Goal: Task Accomplishment & Management: Manage account settings

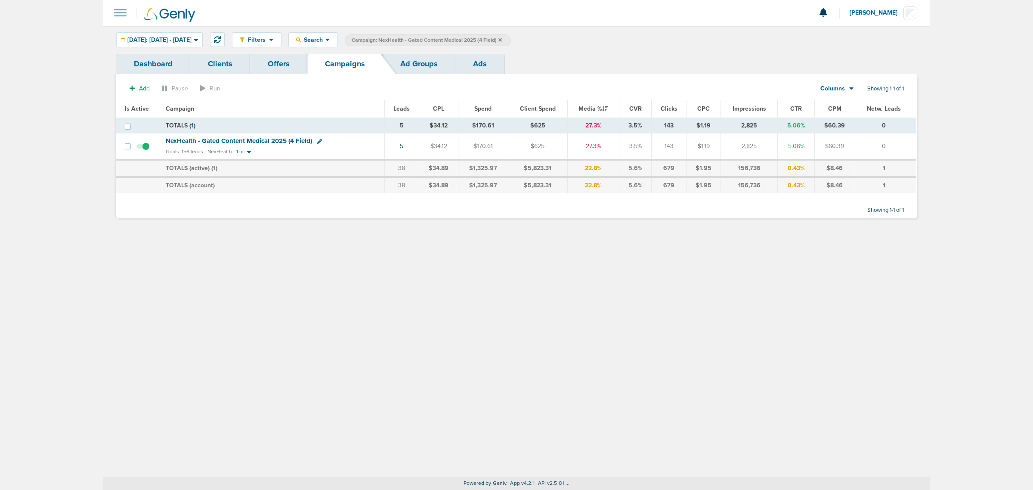
click at [502, 39] on icon at bounding box center [499, 39] width 3 height 3
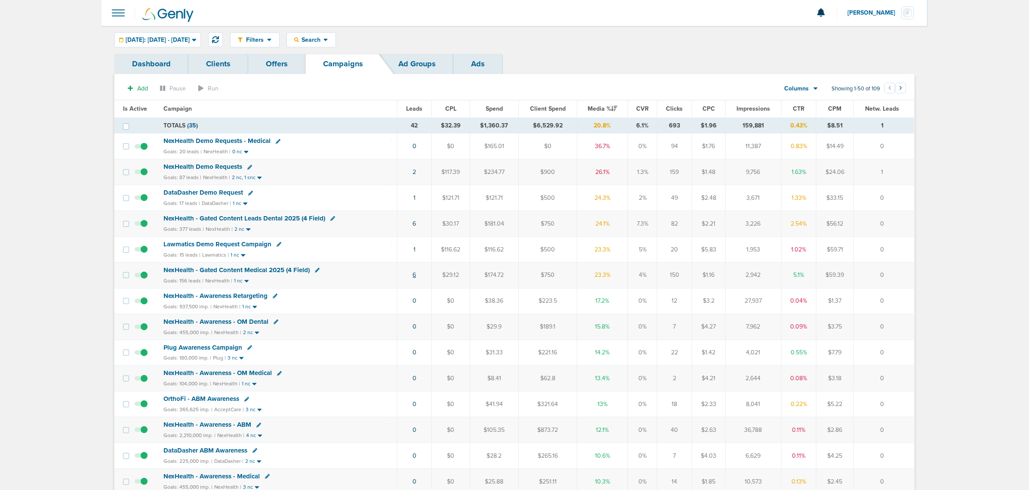
click at [416, 278] on link "6" at bounding box center [414, 274] width 3 height 7
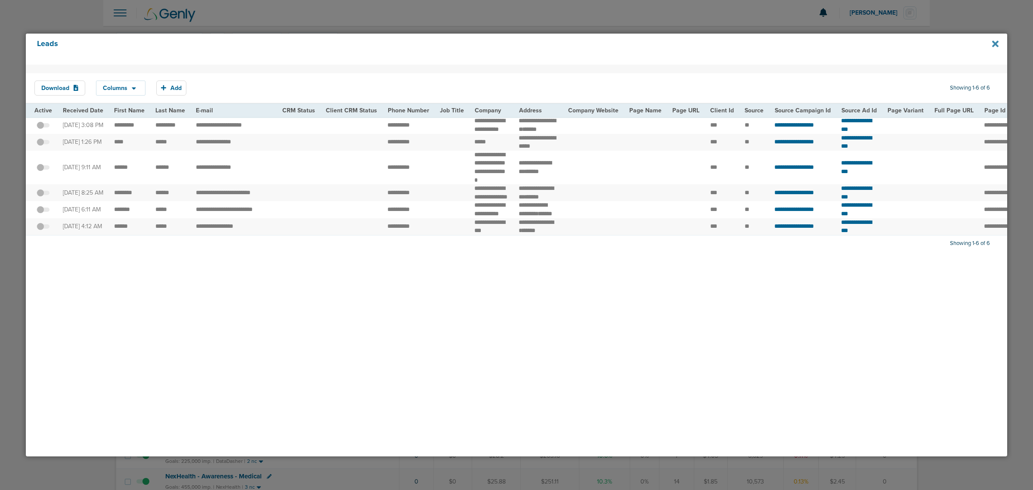
click at [994, 43] on icon at bounding box center [995, 43] width 6 height 6
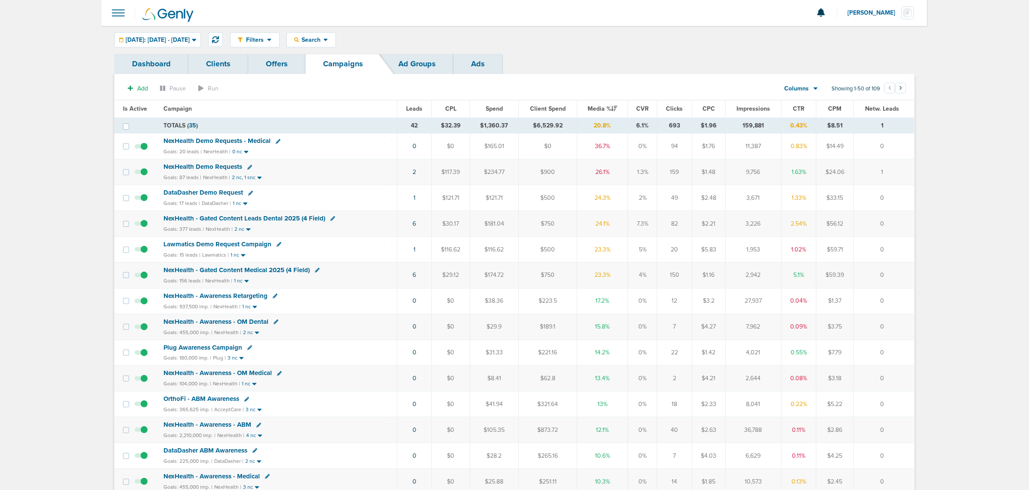
click at [272, 272] on span "NexHealth - Gated Content Medical 2025 (4 Field)" at bounding box center [237, 270] width 146 height 8
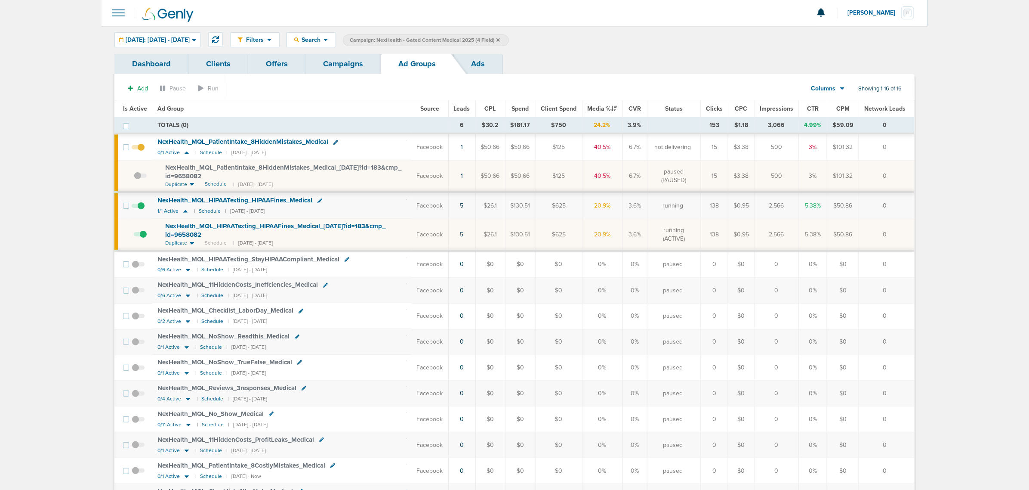
click at [358, 65] on link "Campaigns" at bounding box center [343, 64] width 75 height 20
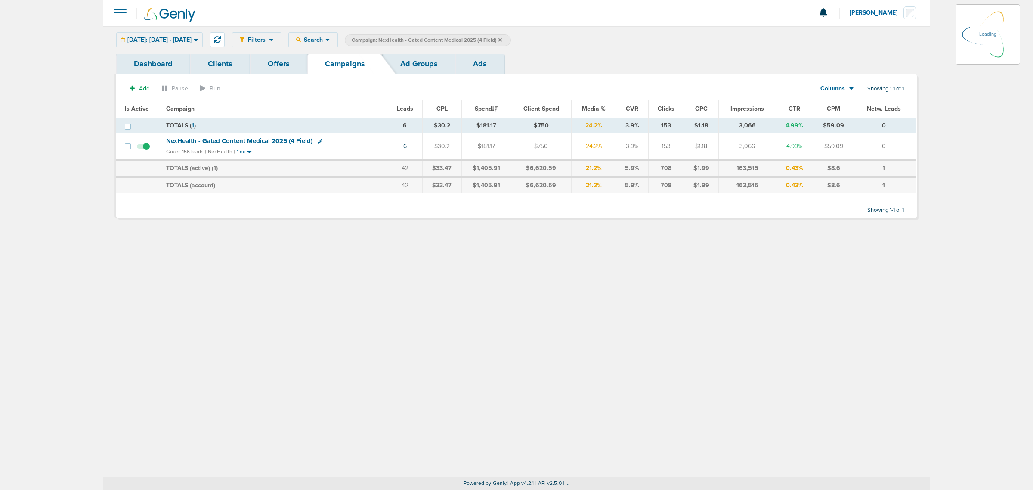
click at [502, 39] on icon at bounding box center [499, 39] width 3 height 3
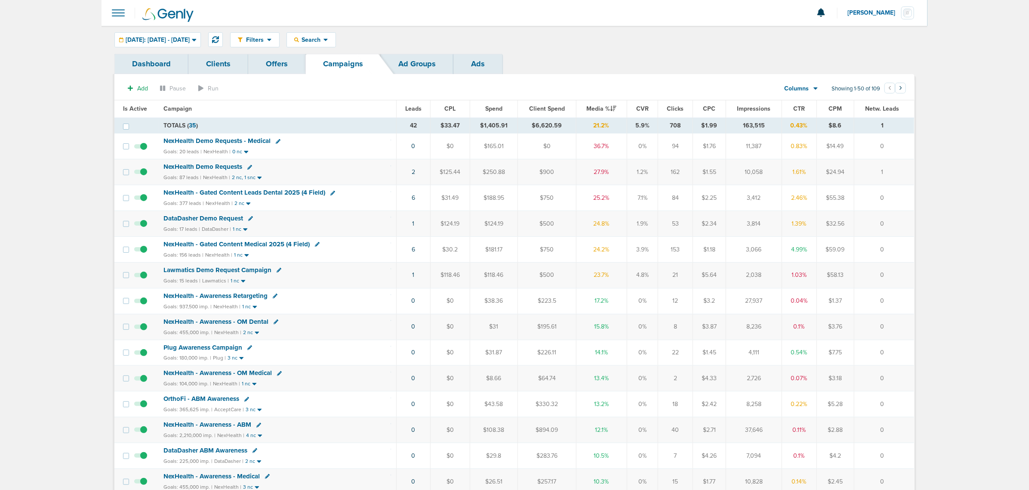
click at [412, 108] on span "Leads" at bounding box center [413, 108] width 16 height 7
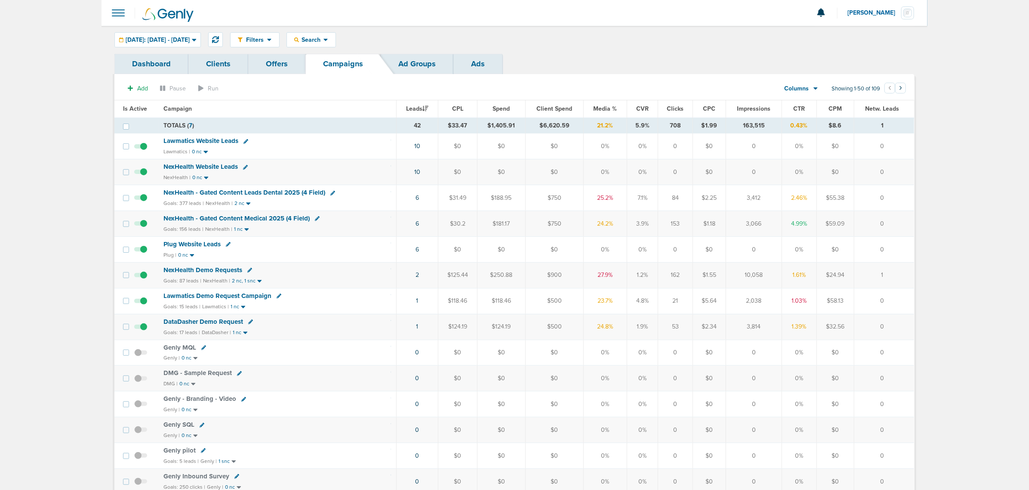
click at [284, 58] on link "Offers" at bounding box center [276, 64] width 57 height 20
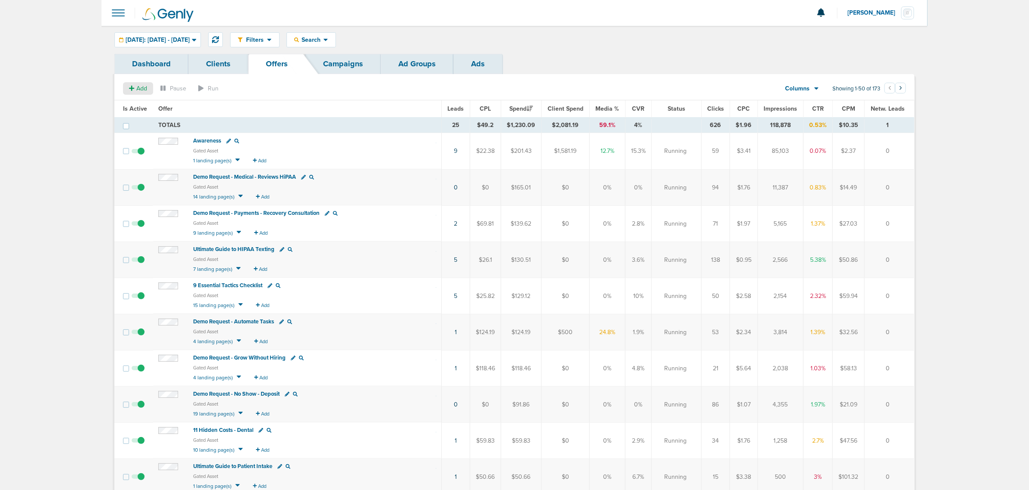
click at [144, 84] on div "Add" at bounding box center [138, 88] width 30 height 12
click at [143, 102] on button "Offer" at bounding box center [134, 105] width 23 height 12
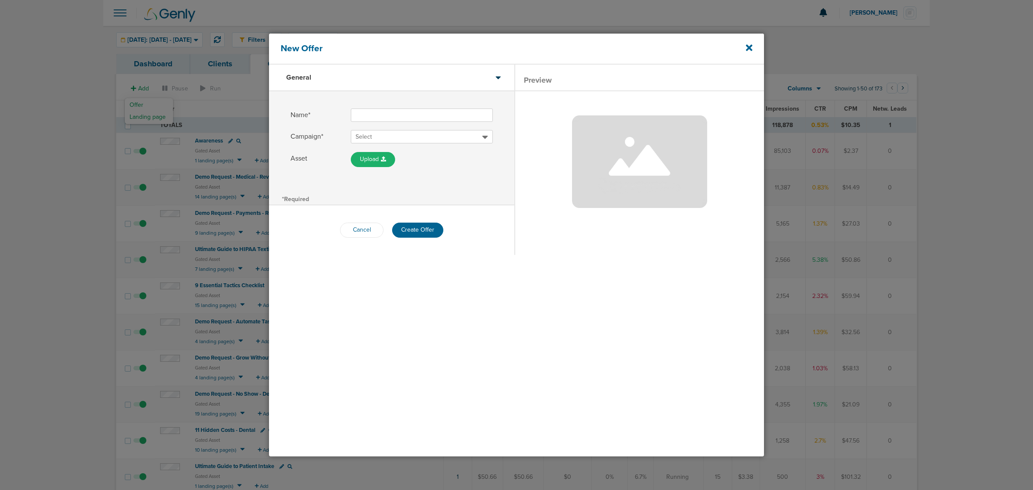
click at [418, 119] on input "Name*" at bounding box center [422, 114] width 142 height 13
type input "Ultimate Guide to Patient Intake - Dental"
drag, startPoint x: 441, startPoint y: 176, endPoint x: 433, endPoint y: 168, distance: 11.9
click at [441, 176] on div "Name* Ultimate Guide to Patient Intake - Dental Campaign* Select Asset Upload F…" at bounding box center [391, 141] width 245 height 101
click at [405, 136] on span "Select" at bounding box center [418, 137] width 127 height 9
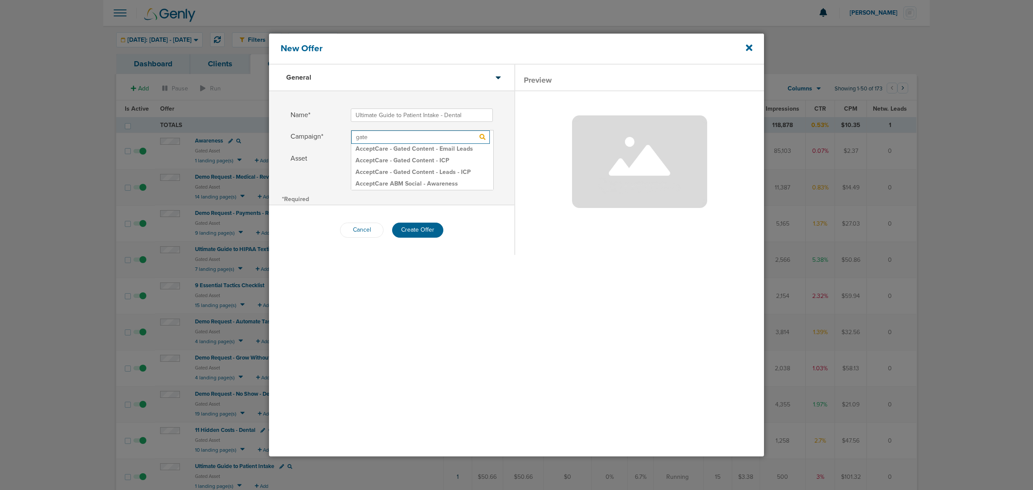
type input "gated"
drag, startPoint x: 396, startPoint y: 131, endPoint x: 349, endPoint y: 133, distance: 47.0
click at [349, 133] on label "Campaign* Select gated AcceptCare - Gated Content - Email Leads AcceptCare - Ga…" at bounding box center [391, 136] width 202 height 13
click at [364, 136] on span "Select" at bounding box center [363, 136] width 16 height 7
type input "n"
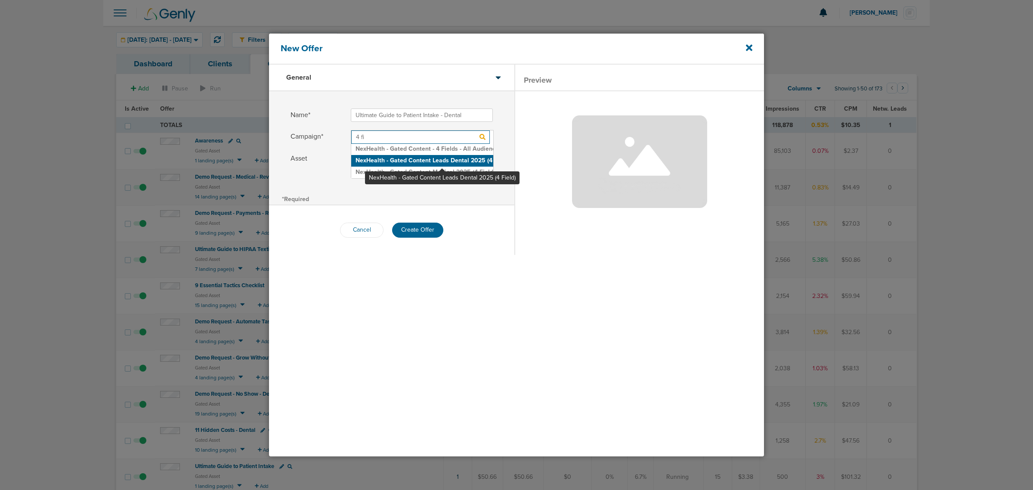
type input "4 fi"
click at [442, 161] on h2 "NexHealth - Gated Content Leads Dental 2025 (4 Field)" at bounding box center [422, 161] width 142 height 12
drag, startPoint x: 454, startPoint y: 182, endPoint x: 445, endPoint y: 183, distance: 9.9
click at [454, 182] on div "Name* Ultimate Guide to Patient Intake - Dental Campaign* NexHealth - Gated Con…" at bounding box center [391, 141] width 245 height 101
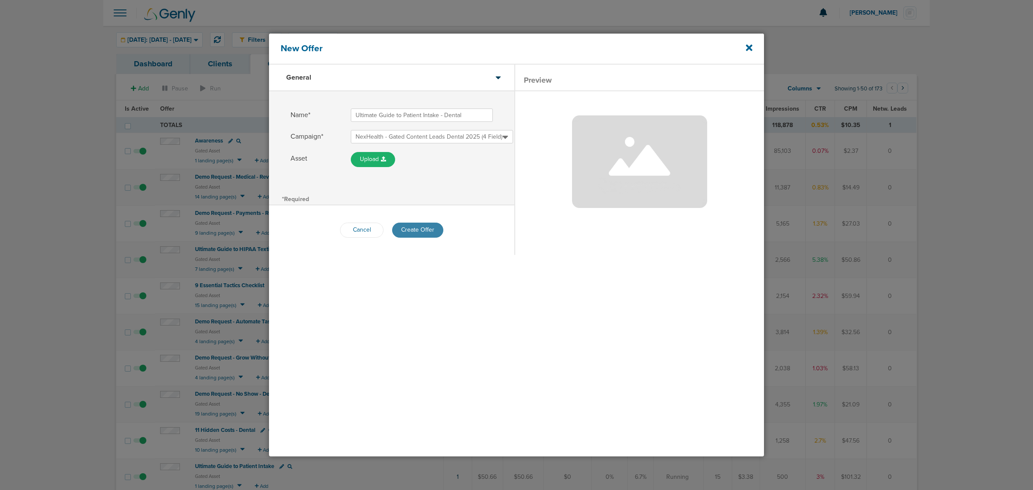
click at [421, 230] on button "Create Offer" at bounding box center [417, 229] width 51 height 15
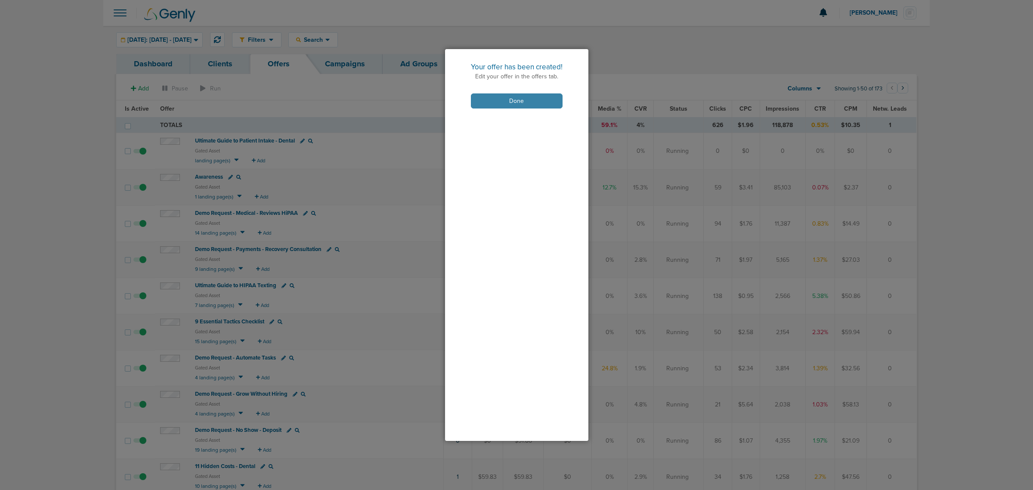
click at [522, 104] on button "Done" at bounding box center [517, 100] width 92 height 15
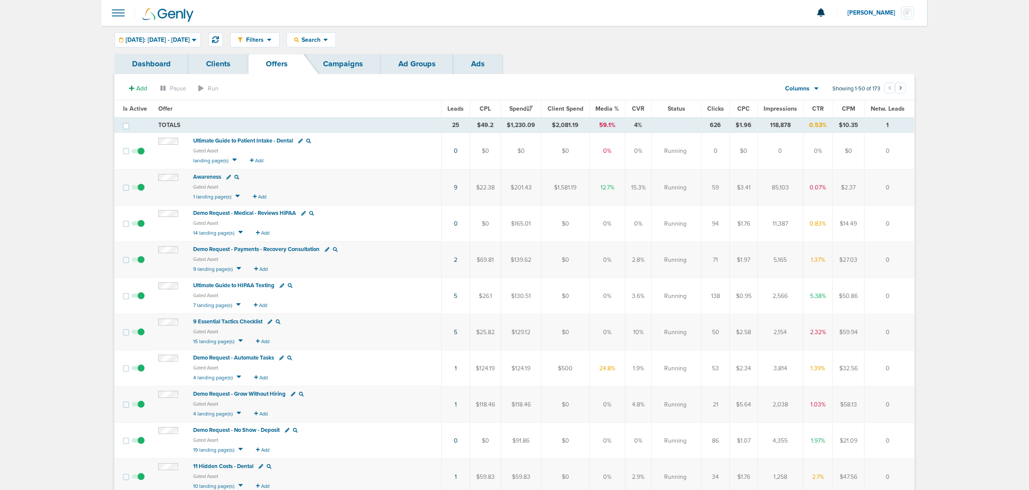
click at [240, 139] on span "Ultimate Guide to Patient Intake - Dental" at bounding box center [243, 140] width 100 height 7
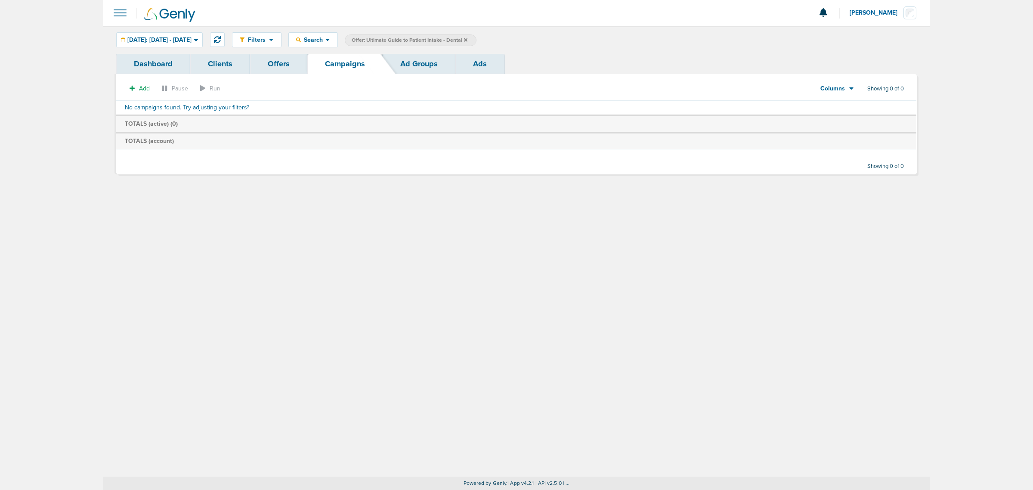
click at [467, 39] on icon at bounding box center [465, 39] width 3 height 5
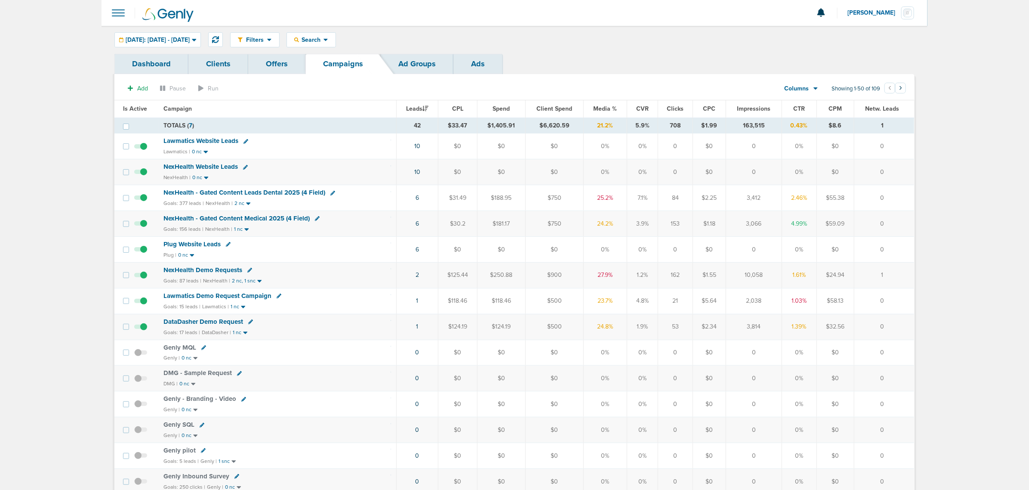
click at [278, 192] on span "NexHealth - Gated Content Leads Dental 2025 (4 Field)" at bounding box center [245, 192] width 162 height 8
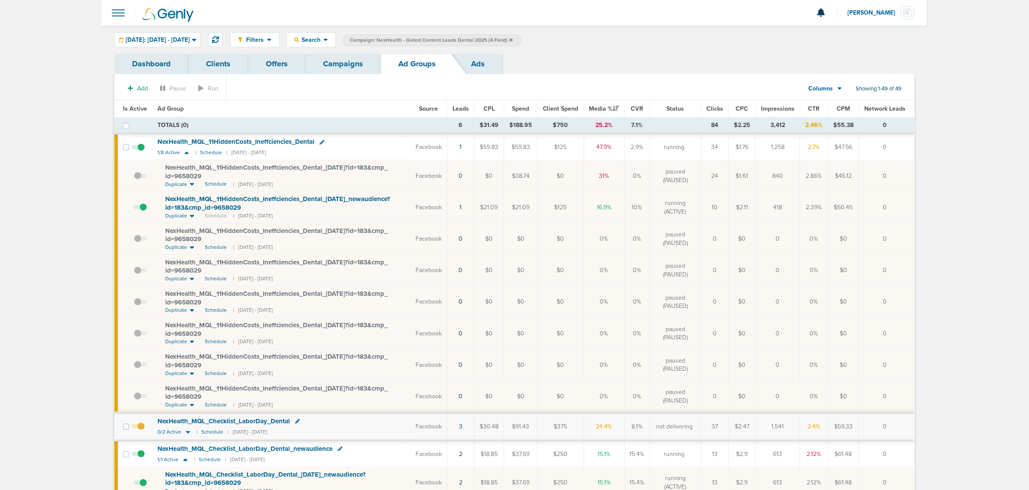
drag, startPoint x: 533, startPoint y: 39, endPoint x: 365, endPoint y: 59, distance: 169.0
click at [513, 39] on icon at bounding box center [510, 39] width 3 height 5
click at [337, 61] on link "Campaigns" at bounding box center [343, 64] width 75 height 20
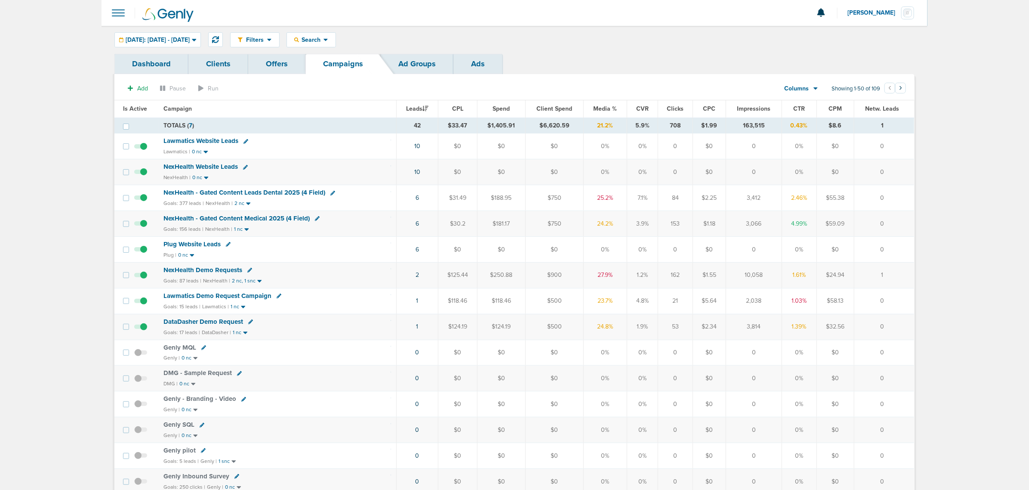
click at [254, 218] on span "NexHealth - Gated Content Medical 2025 (4 Field)" at bounding box center [237, 218] width 146 height 8
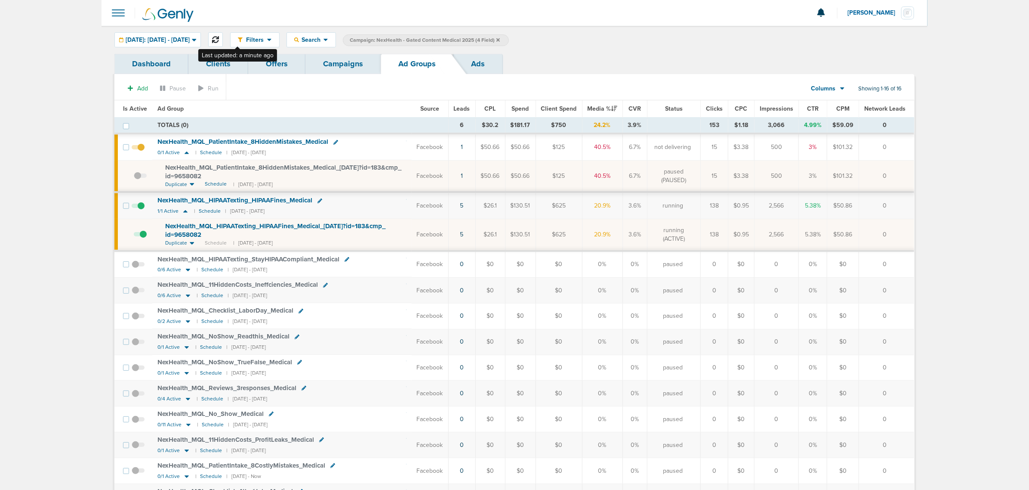
click at [219, 36] on icon at bounding box center [215, 39] width 7 height 7
click at [350, 65] on link "Campaigns" at bounding box center [343, 64] width 75 height 20
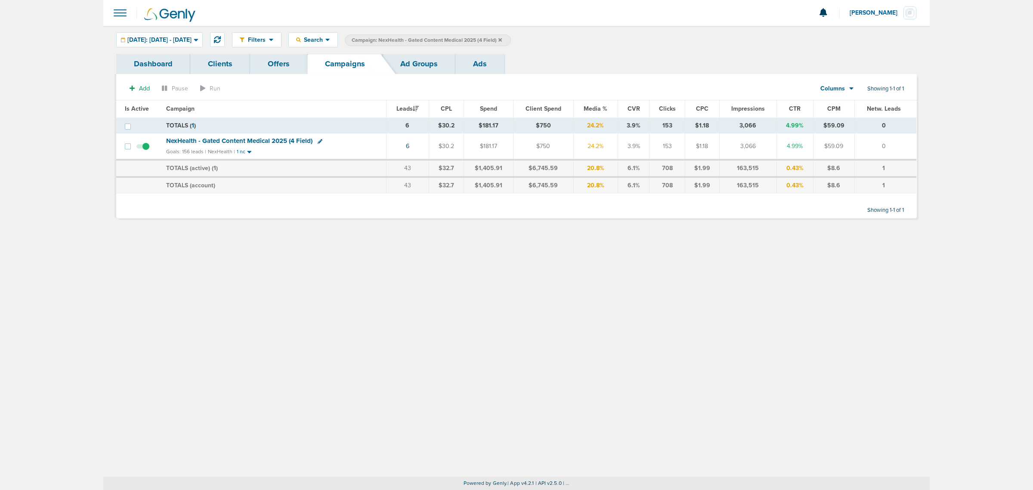
click at [502, 38] on icon at bounding box center [499, 39] width 3 height 3
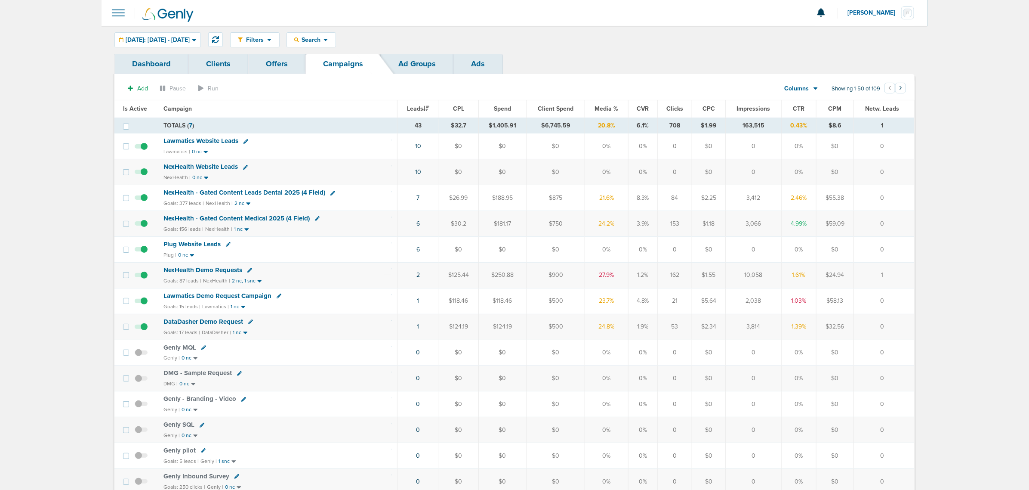
click at [605, 108] on span "Media %" at bounding box center [607, 108] width 24 height 7
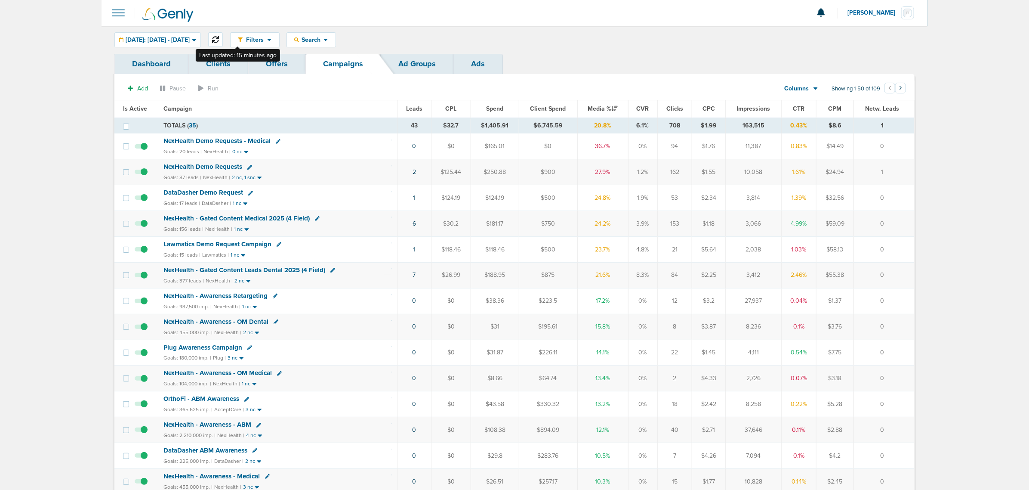
click at [223, 34] on button at bounding box center [215, 39] width 15 height 15
click at [276, 142] on icon at bounding box center [278, 141] width 5 height 5
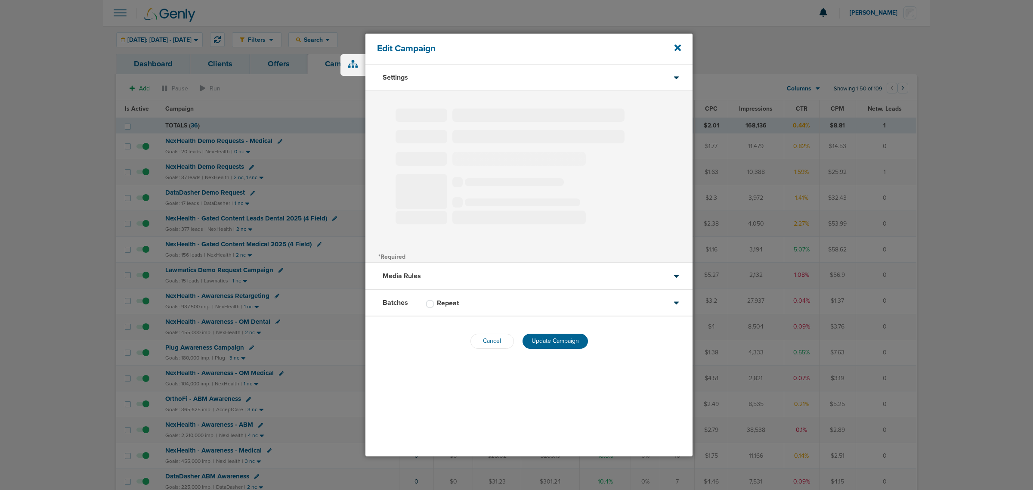
select select "1"
select select "2"
select select "3"
select select "4"
select select "6"
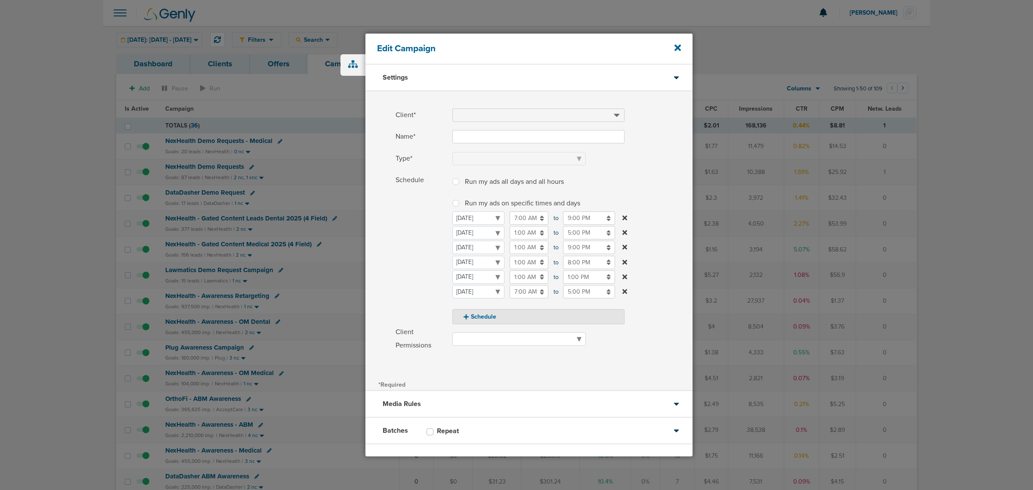
type input "NexHealth Demo Requests - Medical"
select select "Leads"
radio input "true"
select select "readOnly"
click at [679, 44] on icon at bounding box center [677, 47] width 6 height 9
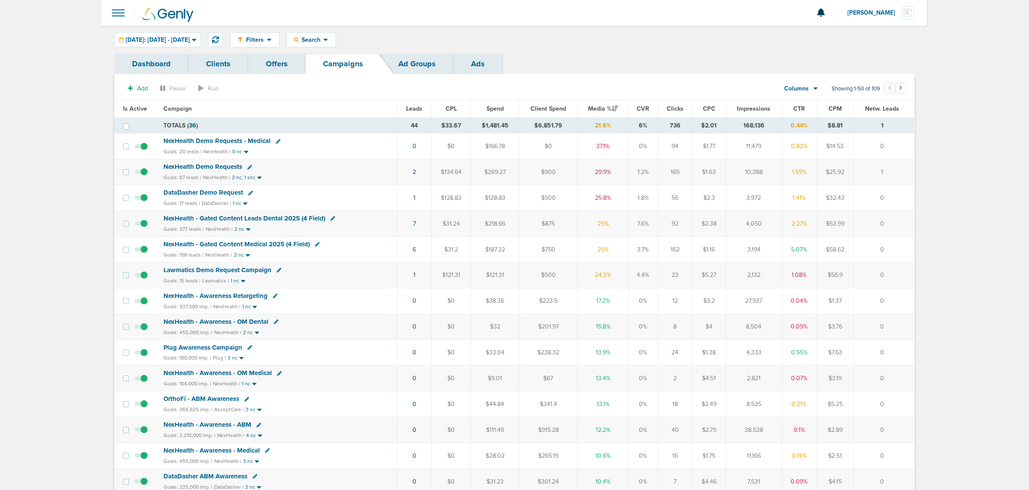
click at [249, 246] on span "NexHealth - Gated Content Medical 2025 (4 Field)" at bounding box center [237, 244] width 146 height 8
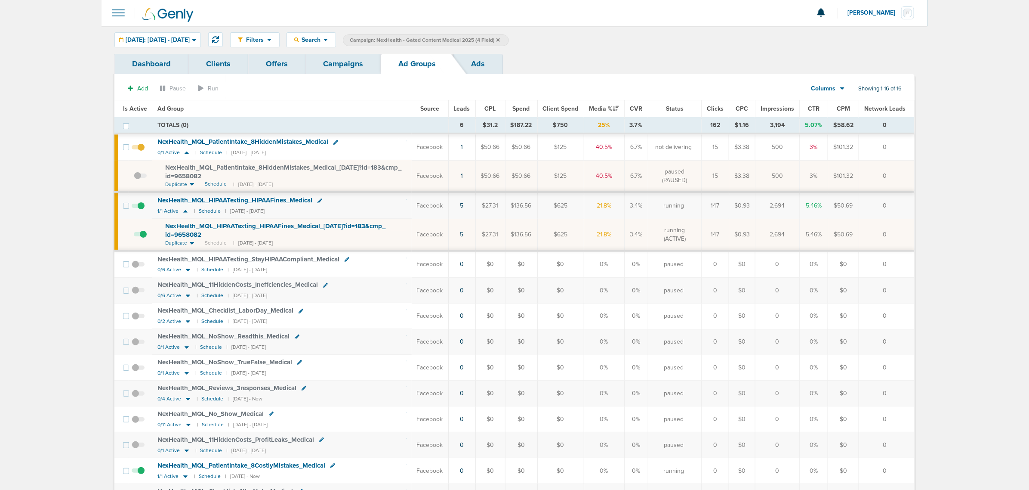
click at [140, 151] on span at bounding box center [138, 151] width 13 height 0
click at [138, 149] on input "checkbox" at bounding box center [138, 149] width 0 height 0
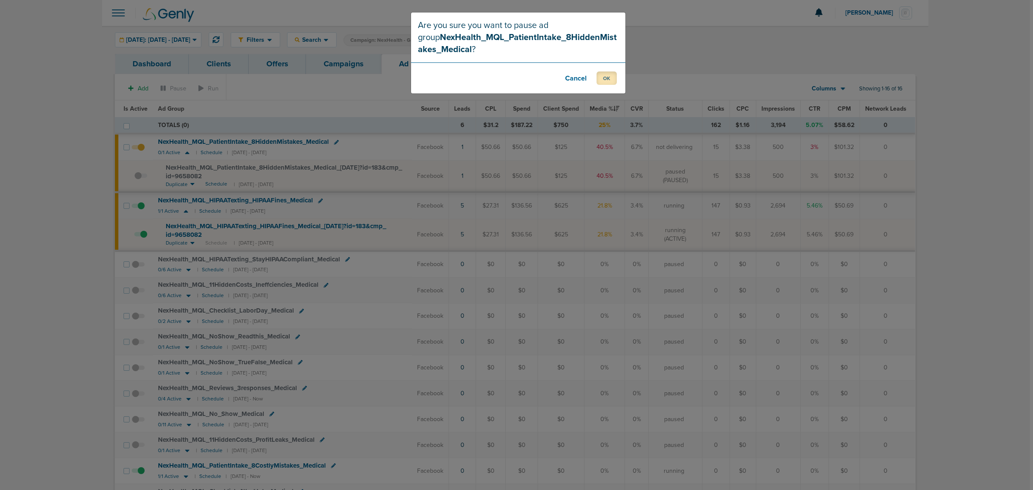
click at [602, 74] on button "OK" at bounding box center [606, 77] width 20 height 13
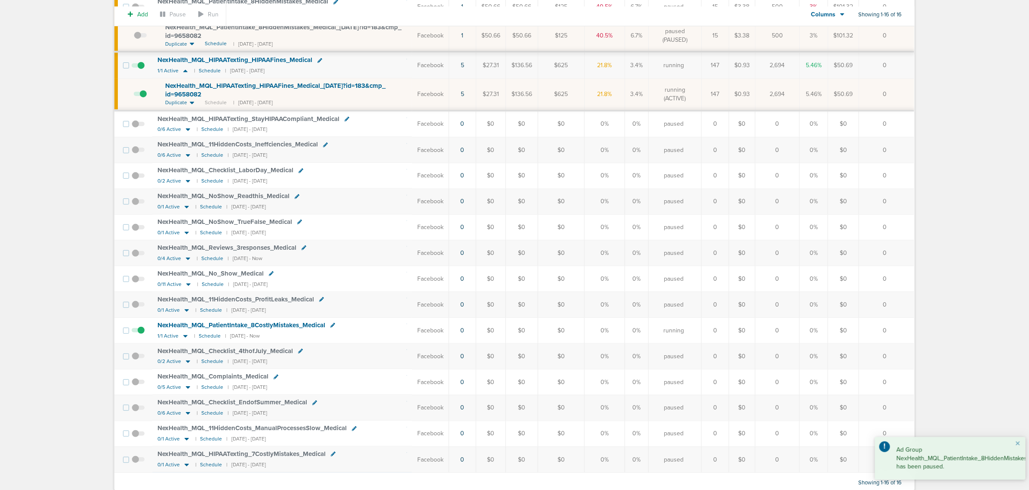
scroll to position [169, 0]
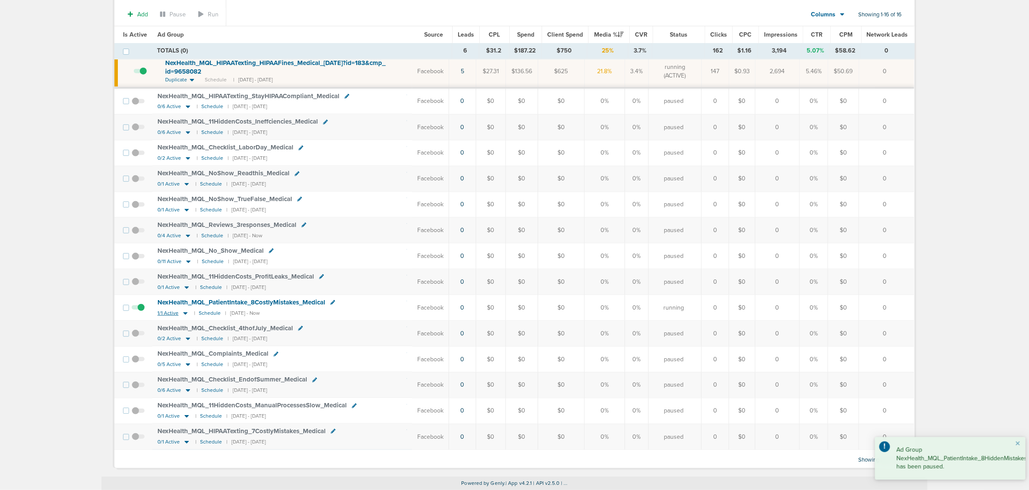
click at [185, 314] on icon at bounding box center [185, 312] width 9 height 7
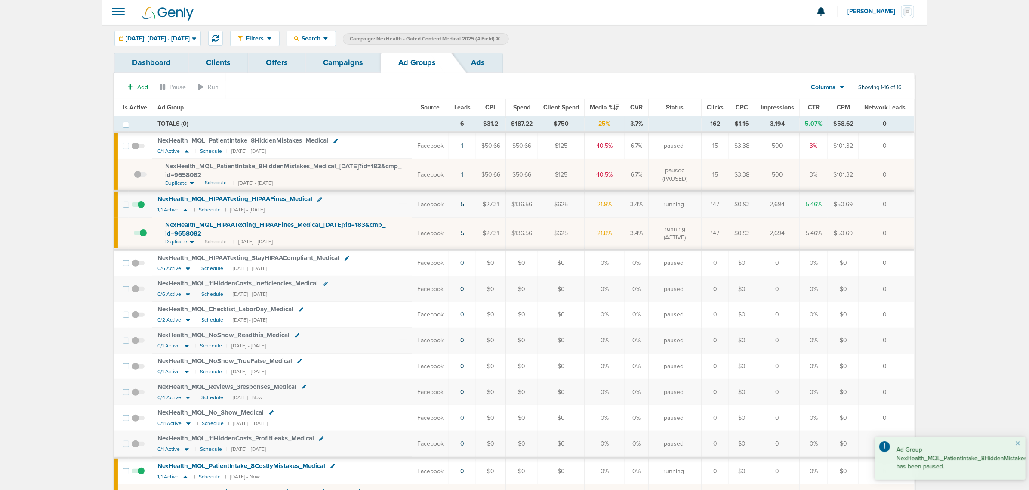
scroll to position [0, 0]
